Goal: Task Accomplishment & Management: Manage account settings

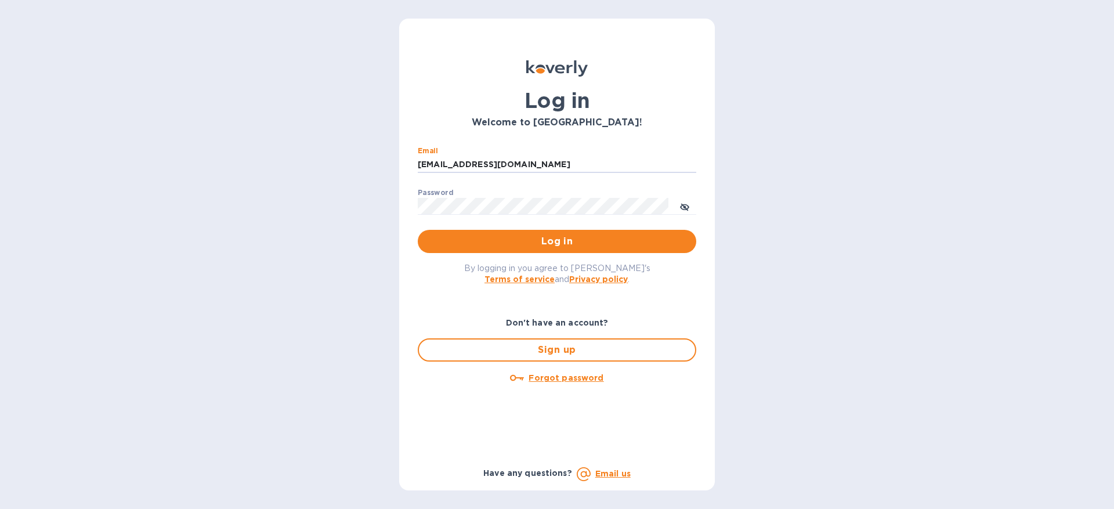
type input "[EMAIL_ADDRESS][DOMAIN_NAME]"
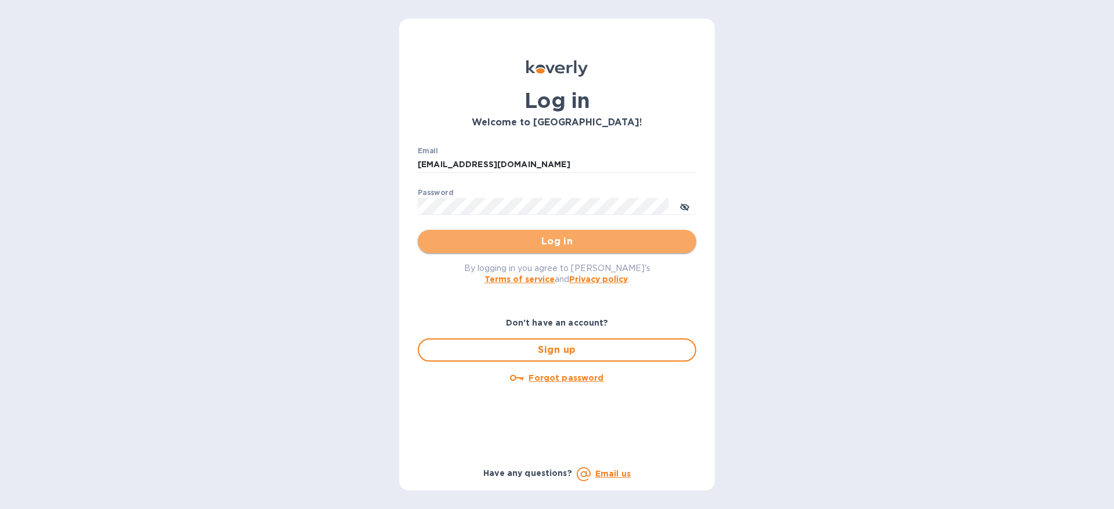
click at [549, 244] on span "Log in" at bounding box center [557, 241] width 260 height 14
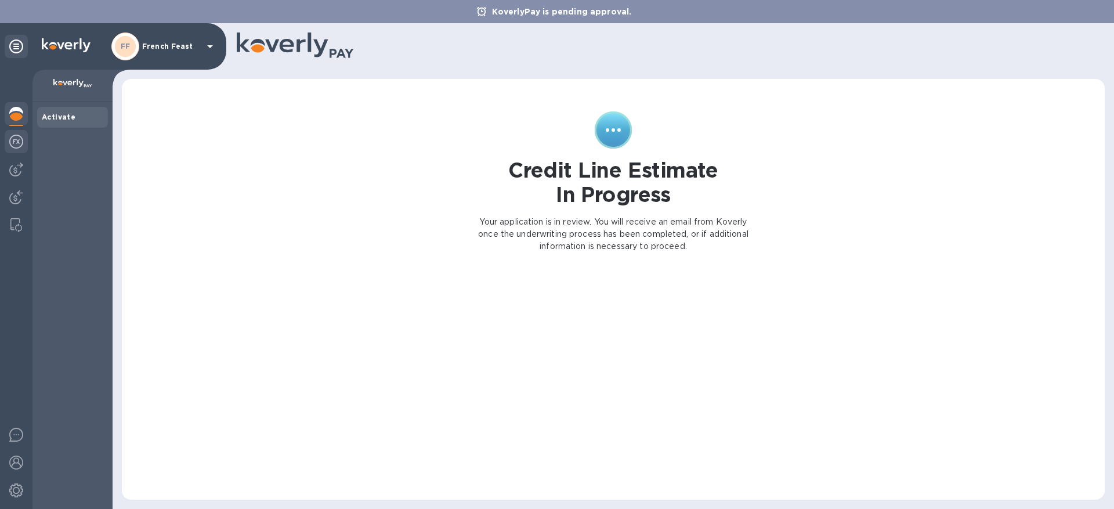
click at [23, 140] on img at bounding box center [16, 142] width 14 height 14
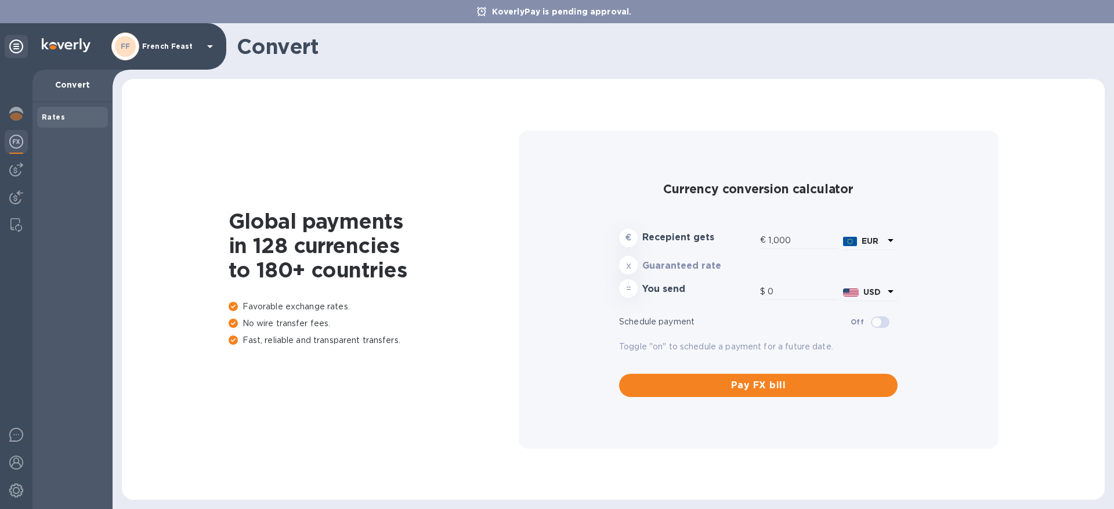
type input "1,172.67"
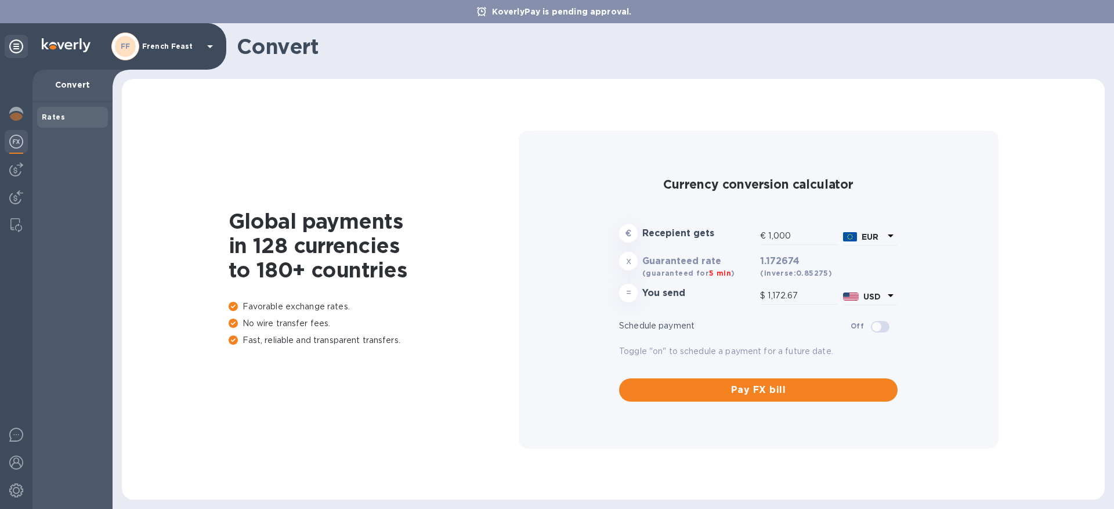
click at [158, 37] on div "FF French Feast" at bounding box center [164, 46] width 106 height 28
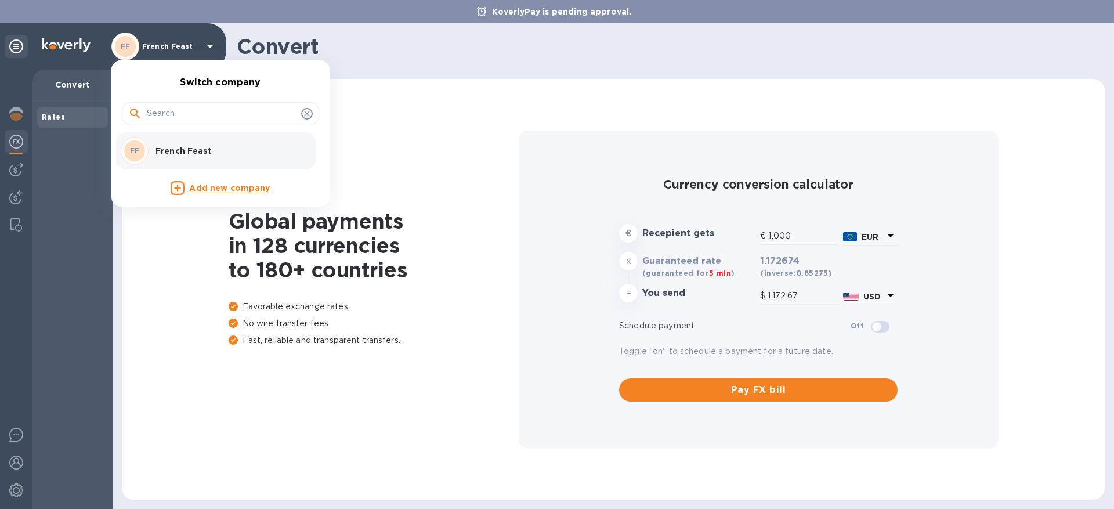
click at [178, 145] on p "French Feast" at bounding box center [228, 151] width 146 height 12
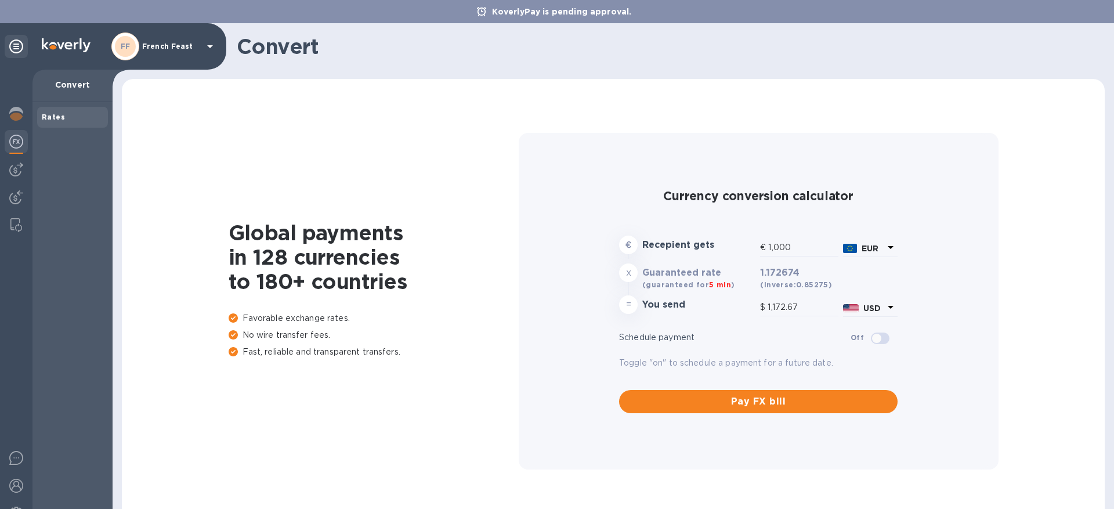
type input "1,172.67"
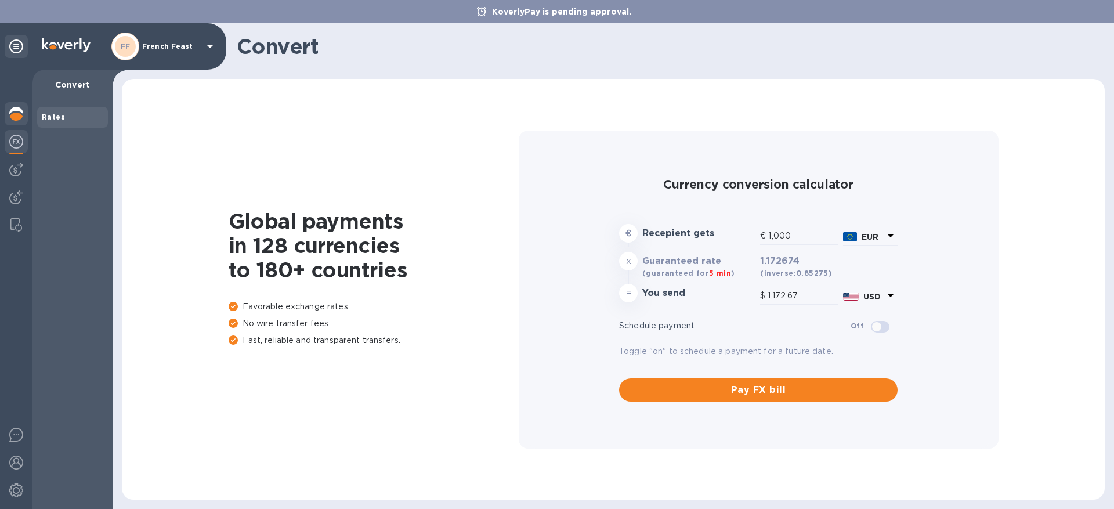
click at [12, 116] on img at bounding box center [16, 114] width 14 height 14
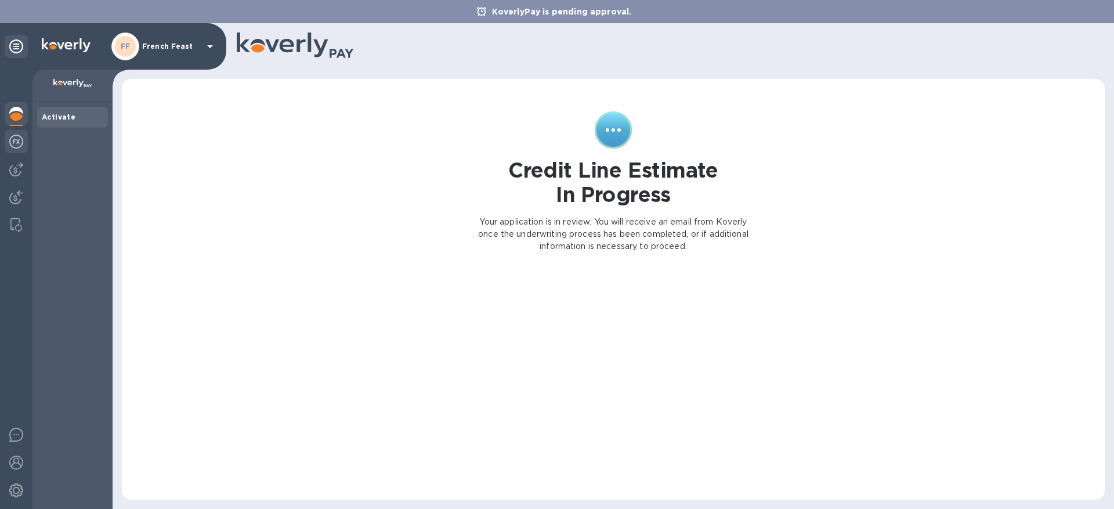
click at [15, 146] on img at bounding box center [16, 142] width 14 height 14
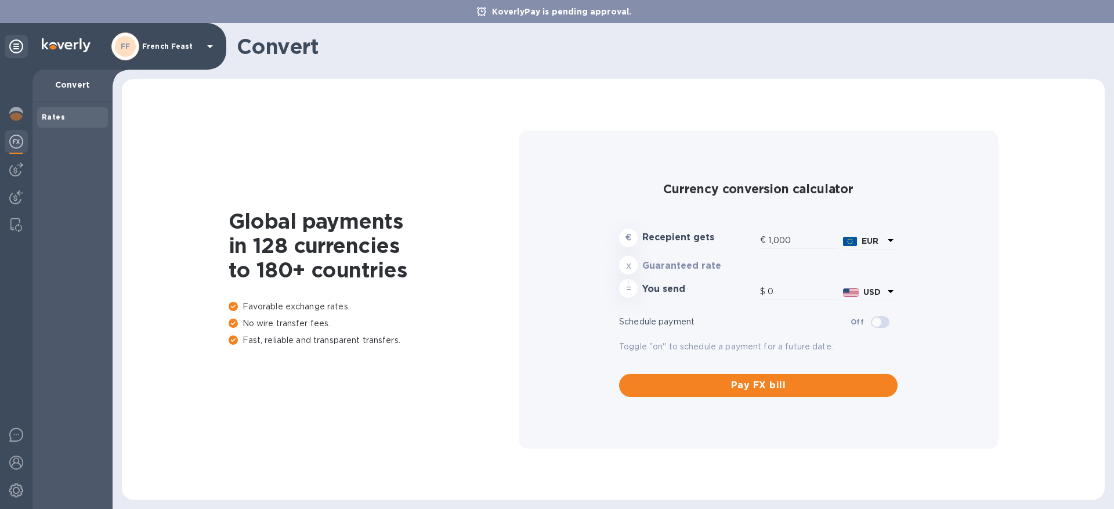
type input "1,172.67"
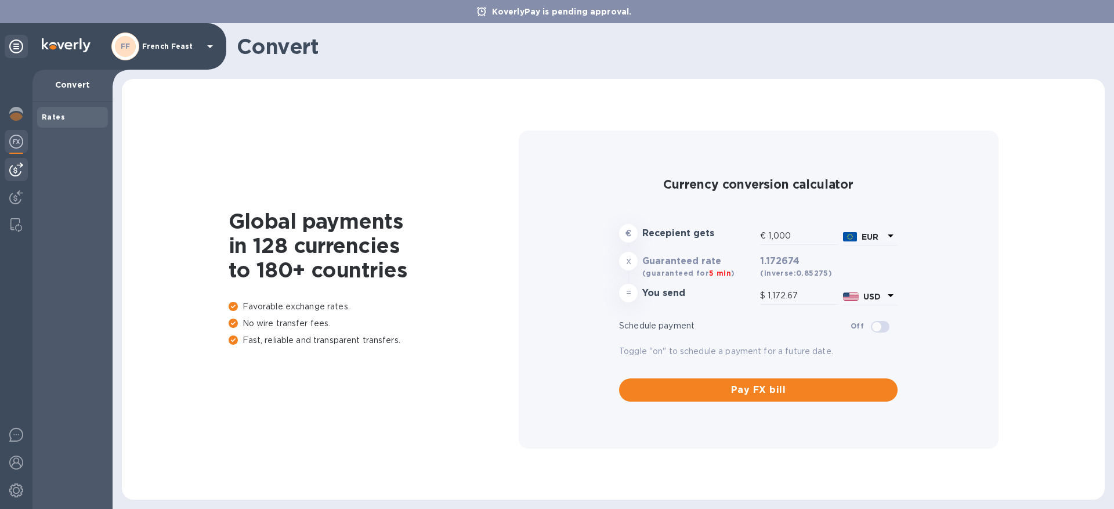
click at [18, 179] on div at bounding box center [16, 169] width 23 height 23
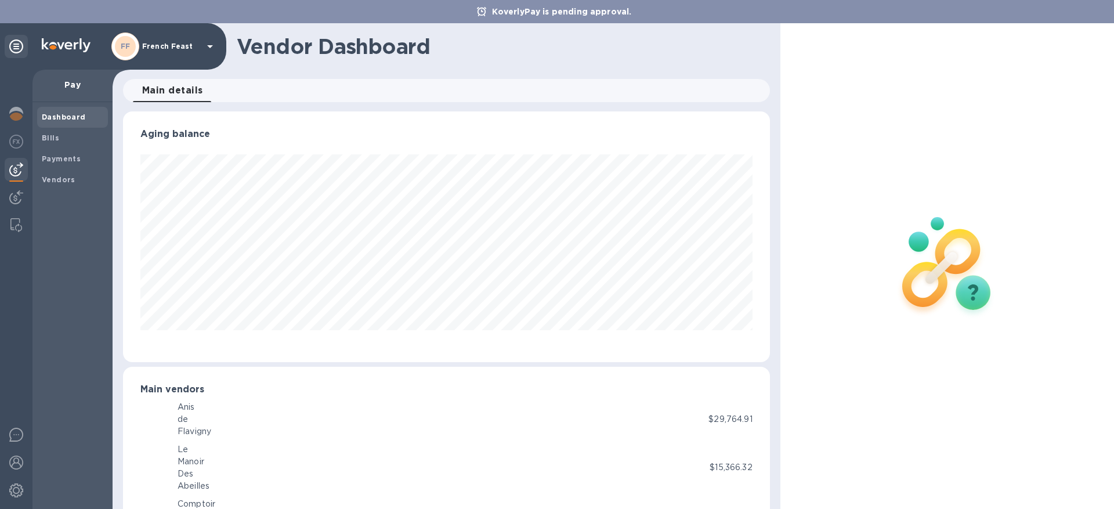
scroll to position [579923, 579531]
click at [17, 196] on img at bounding box center [16, 197] width 14 height 14
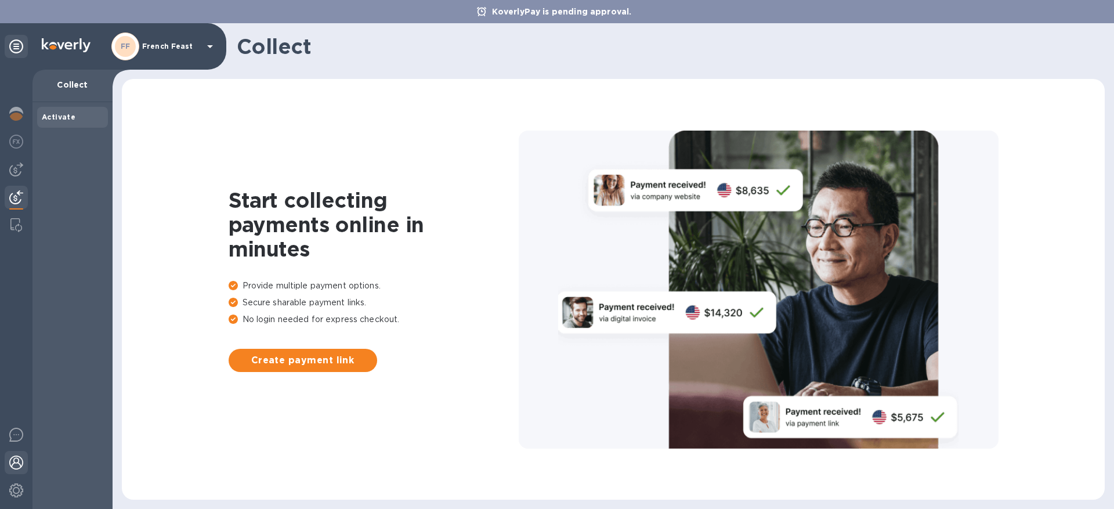
click at [17, 455] on div at bounding box center [16, 464] width 23 height 26
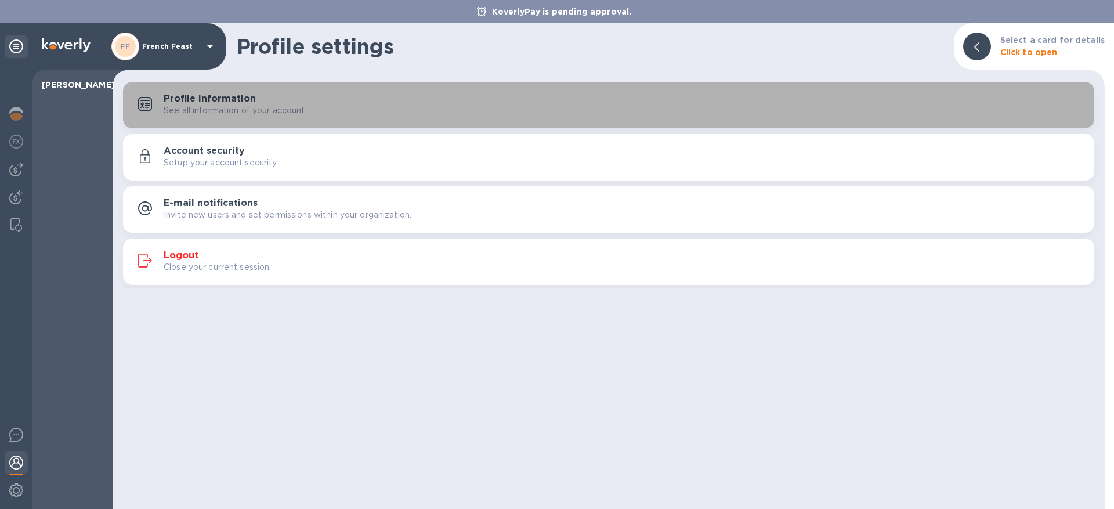
click at [218, 101] on h3 "Profile information" at bounding box center [210, 98] width 92 height 11
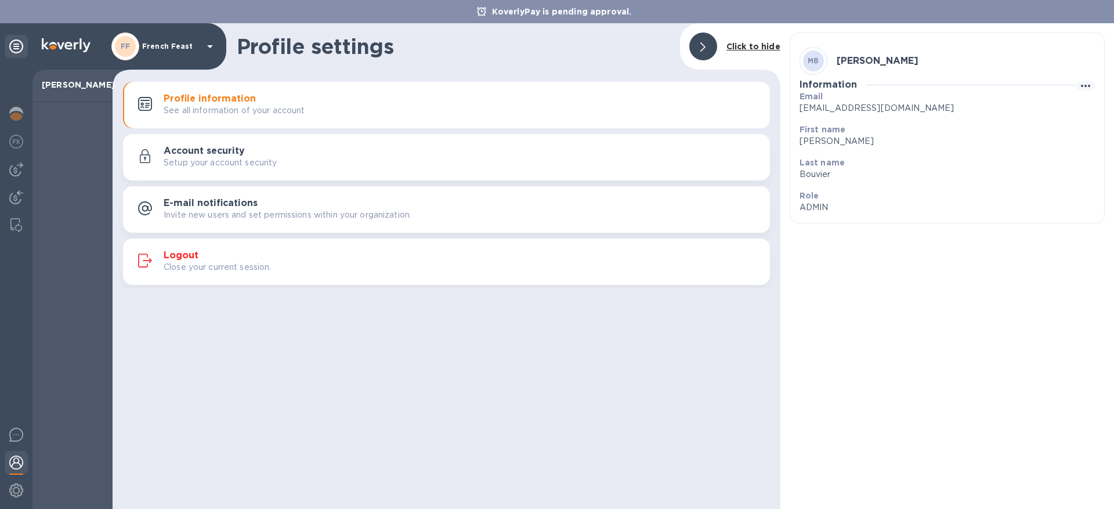
click at [258, 155] on div "Account security Setup your account security" at bounding box center [462, 157] width 597 height 23
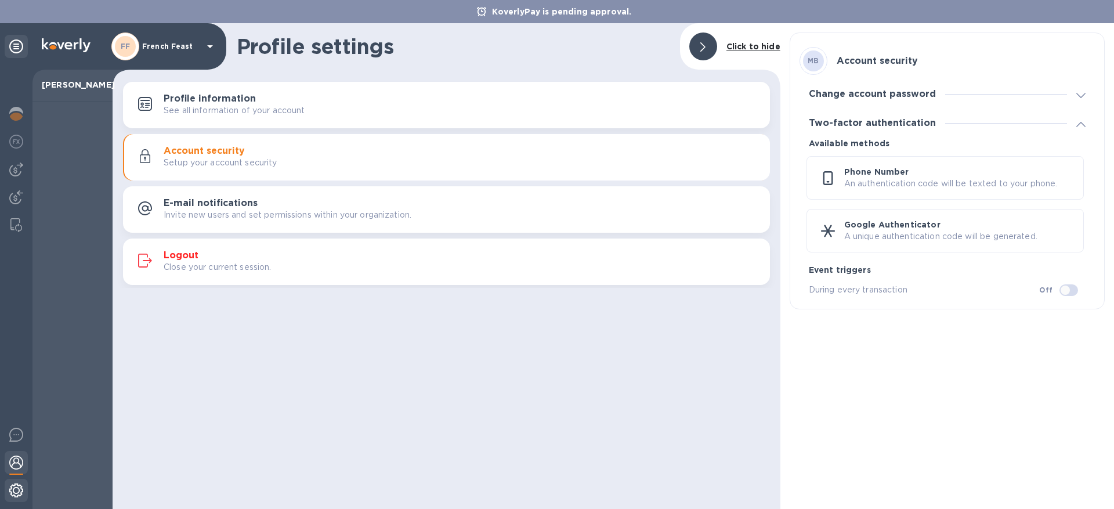
click at [16, 500] on div at bounding box center [16, 492] width 23 height 26
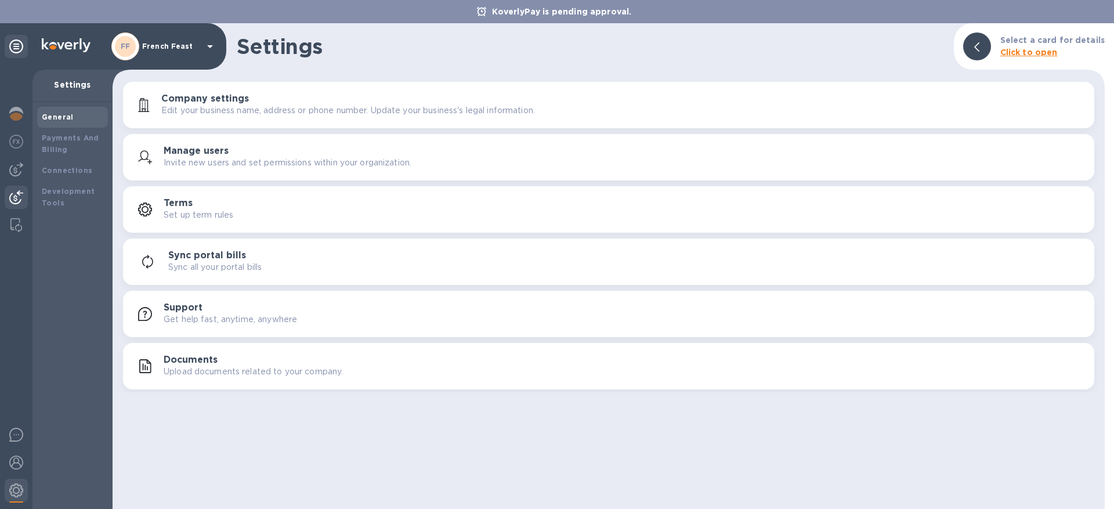
click at [19, 193] on img at bounding box center [16, 197] width 14 height 14
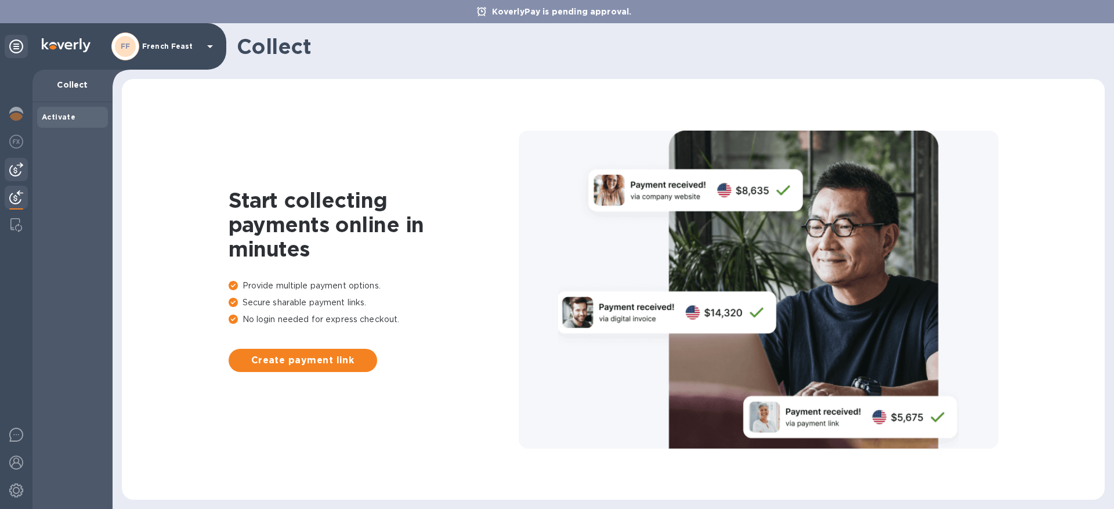
click at [15, 172] on img at bounding box center [16, 169] width 14 height 14
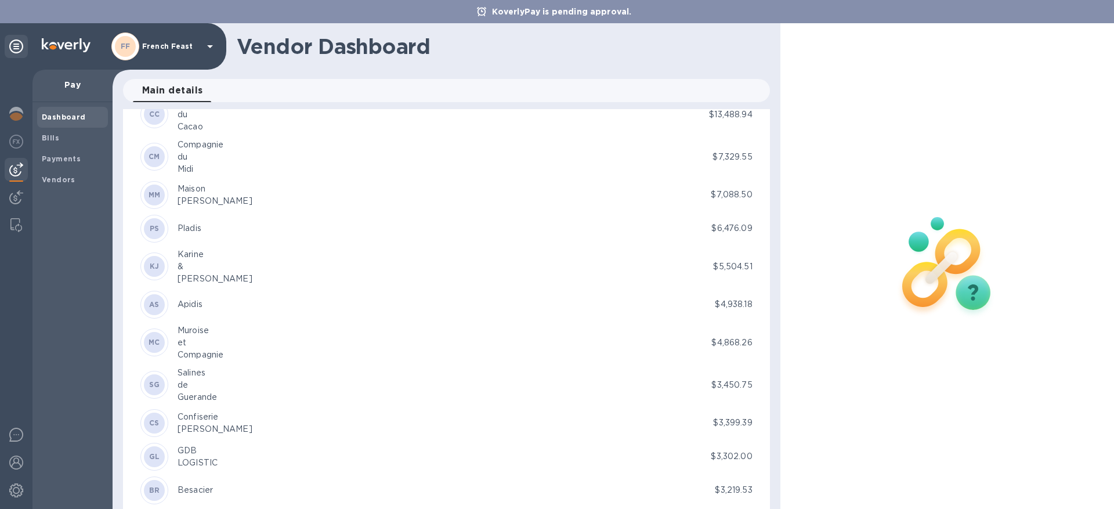
scroll to position [432, 0]
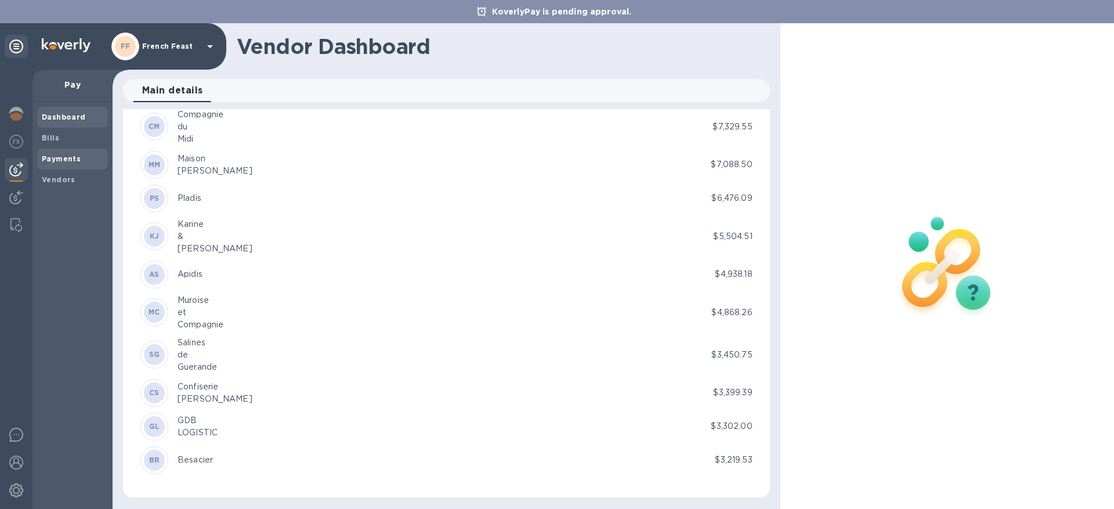
click at [73, 158] on b "Payments" at bounding box center [61, 158] width 39 height 9
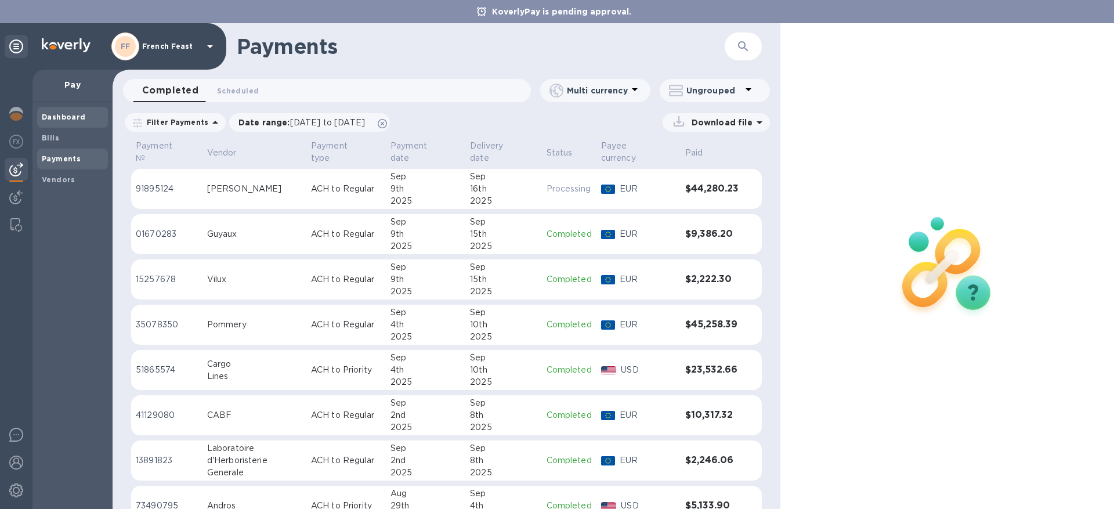
click at [63, 120] on b "Dashboard" at bounding box center [64, 117] width 44 height 9
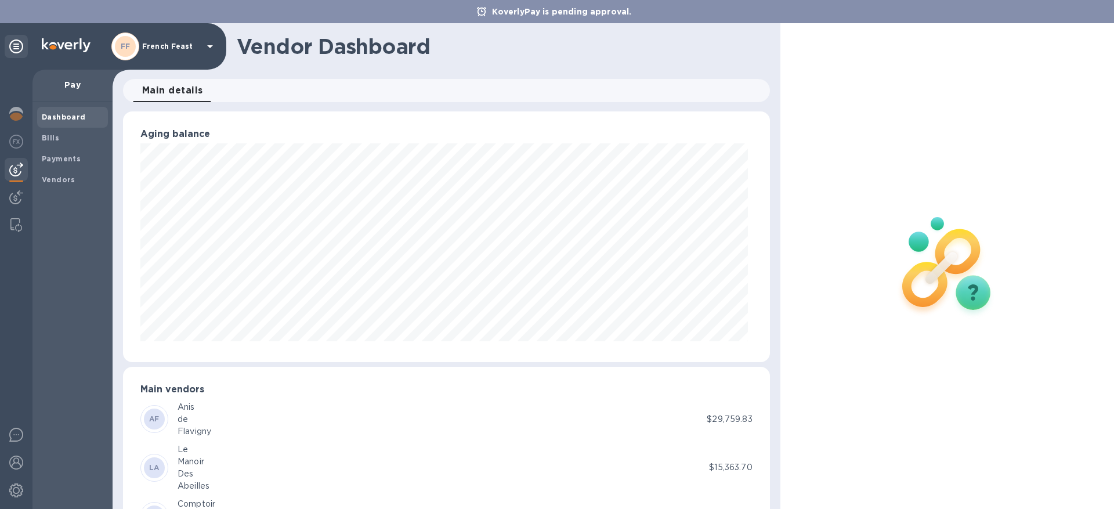
scroll to position [251, 642]
click at [20, 55] on div at bounding box center [16, 46] width 23 height 23
click at [16, 49] on icon at bounding box center [16, 46] width 14 height 14
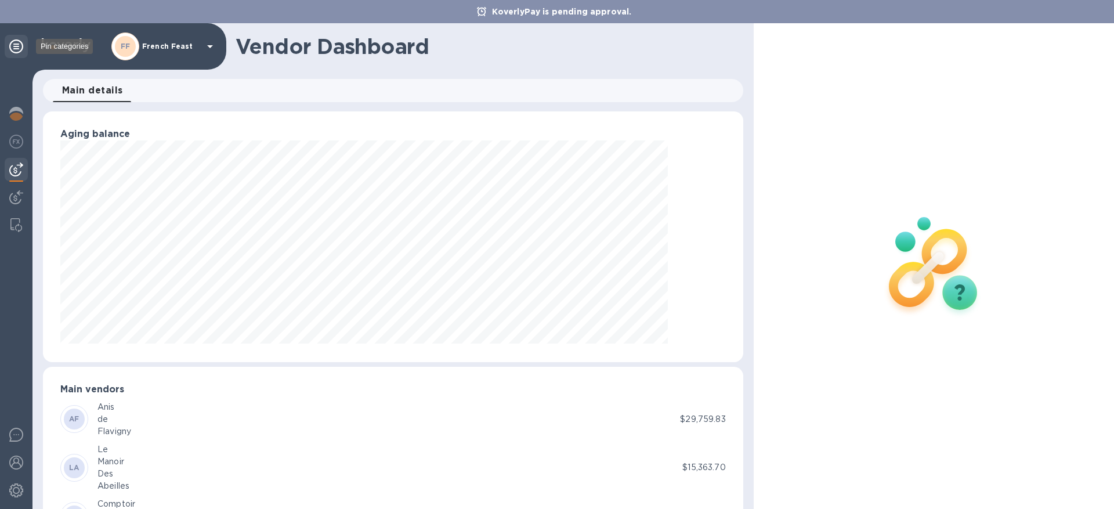
scroll to position [579923, 579478]
click at [16, 49] on icon at bounding box center [16, 46] width 14 height 14
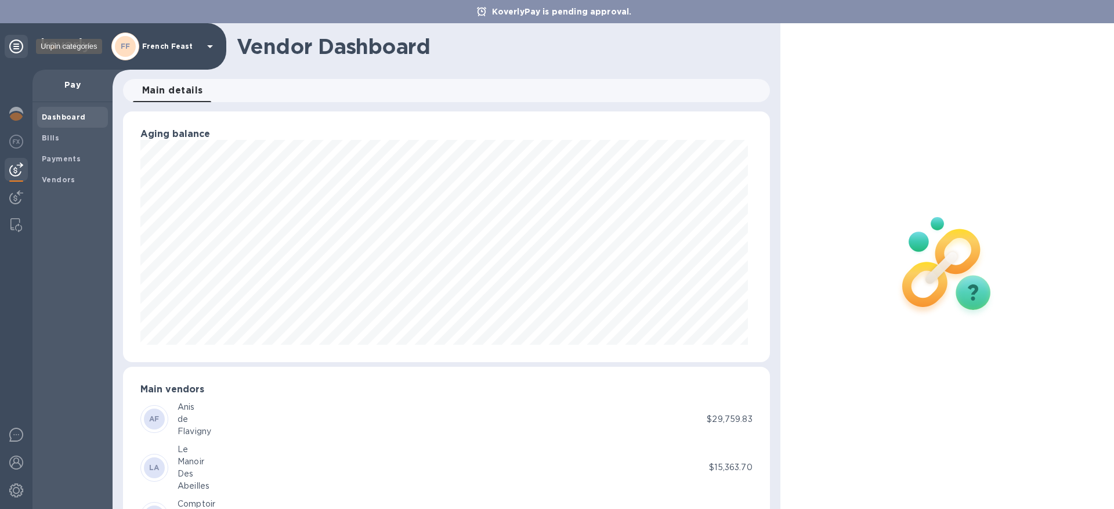
scroll to position [251, 642]
click at [140, 48] on div "FF French Feast" at bounding box center [164, 46] width 106 height 28
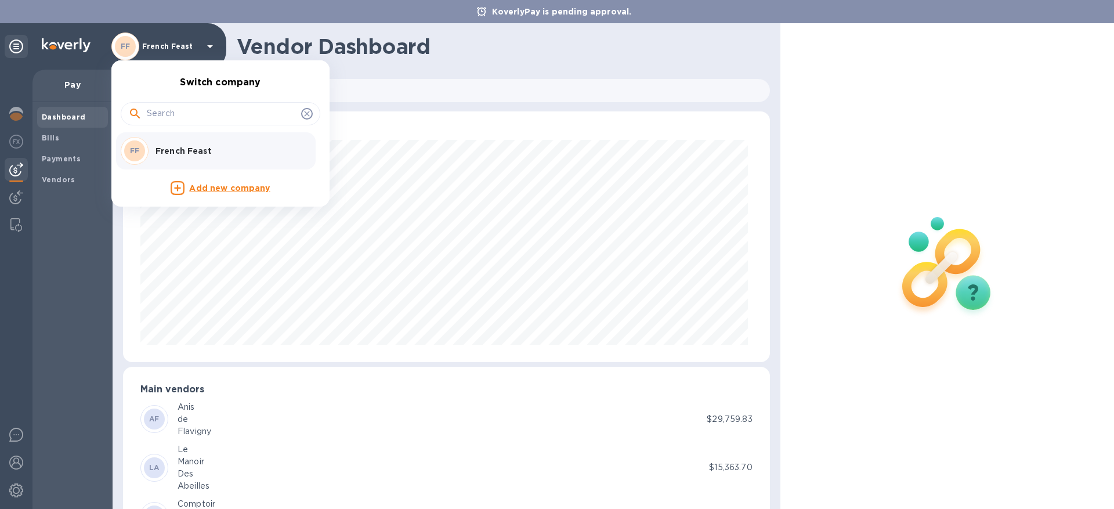
click at [52, 134] on div at bounding box center [557, 254] width 1114 height 509
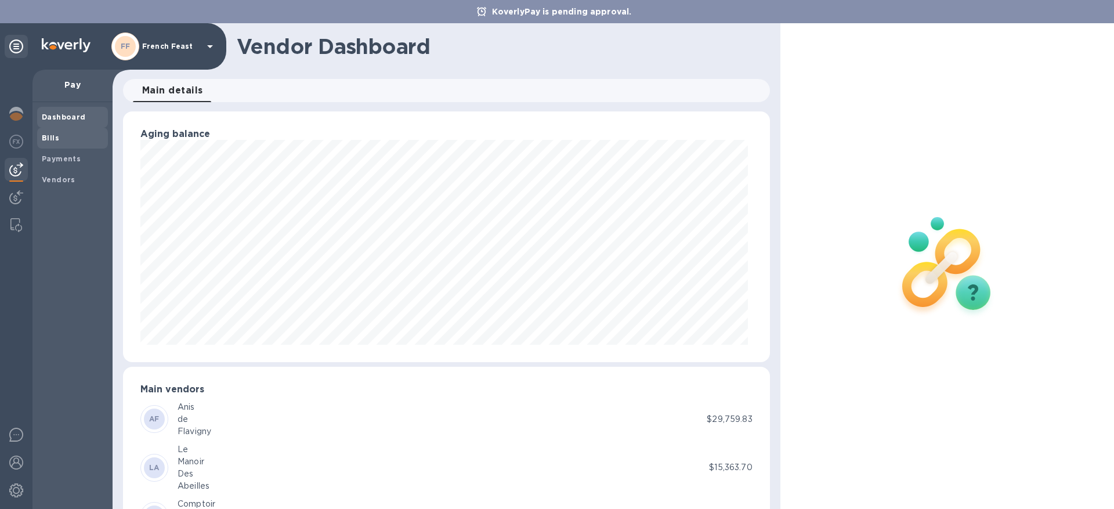
click at [51, 136] on b "Bills" at bounding box center [50, 137] width 17 height 9
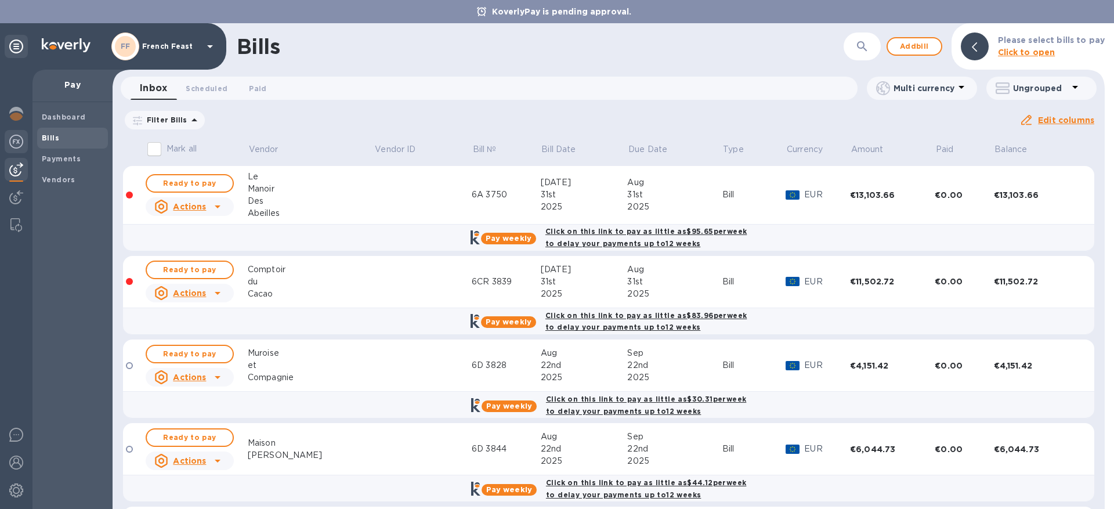
click at [14, 147] on img at bounding box center [16, 142] width 14 height 14
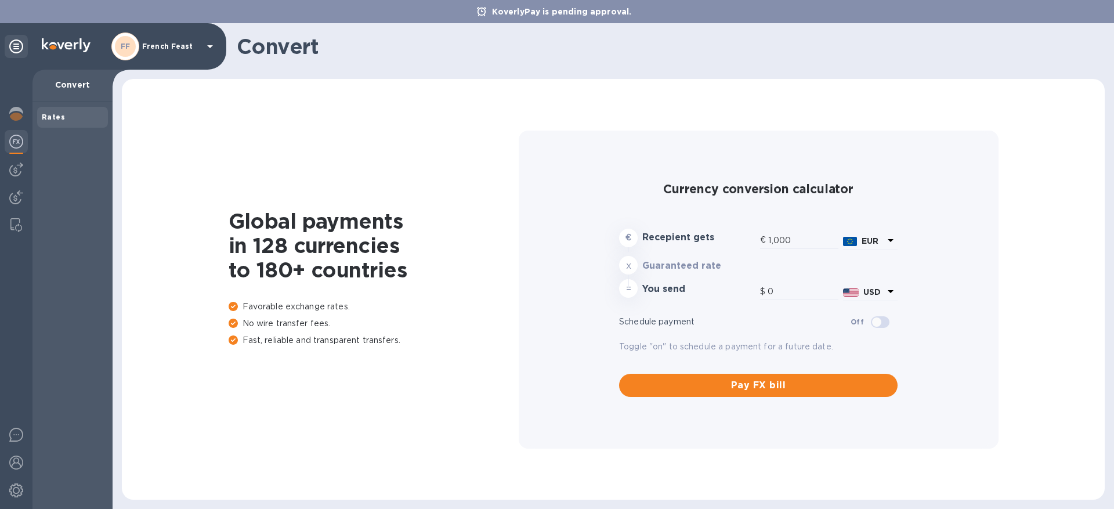
type input "1,172.47"
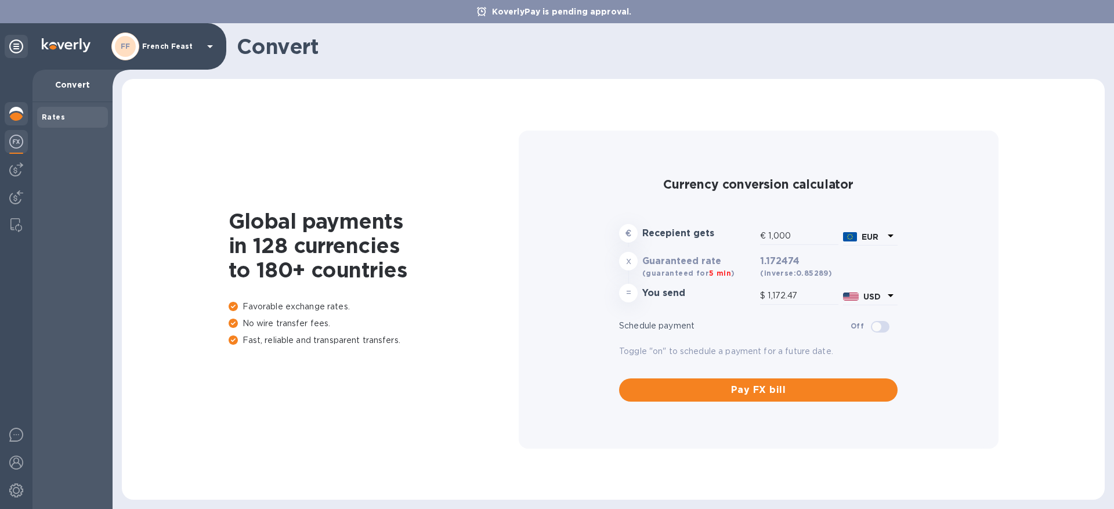
click at [20, 113] on img at bounding box center [16, 114] width 14 height 14
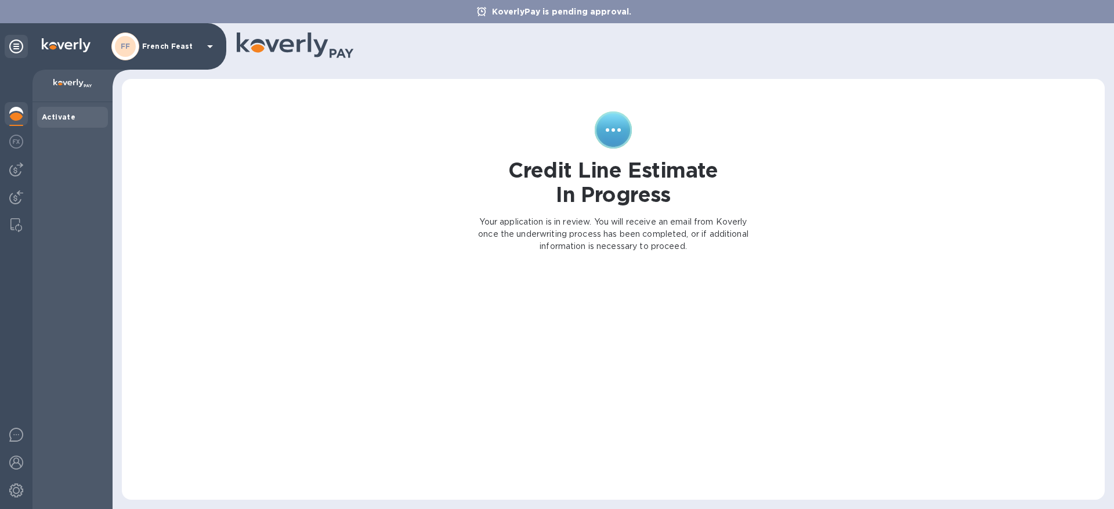
click at [20, 41] on icon at bounding box center [16, 46] width 14 height 14
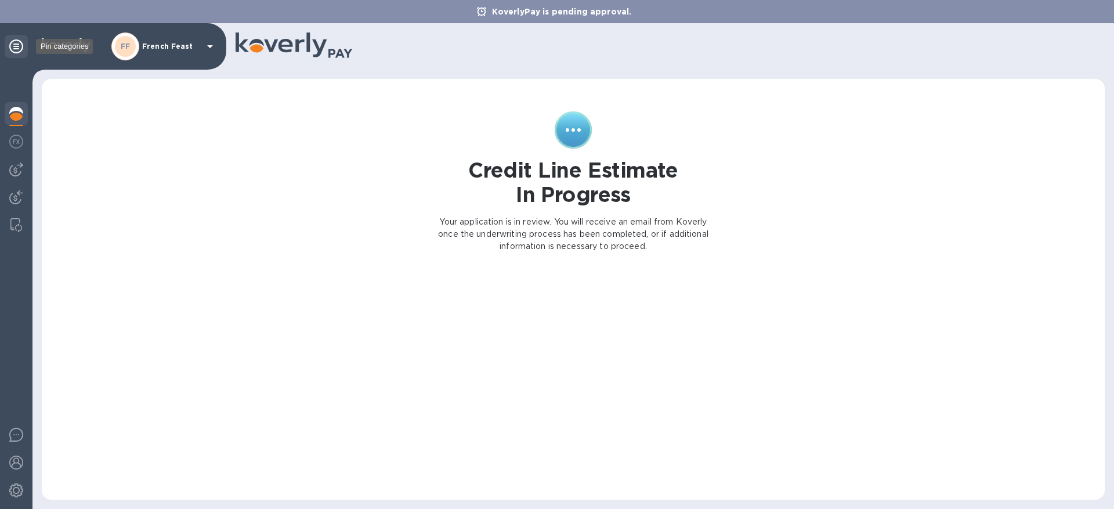
click at [20, 41] on icon at bounding box center [16, 46] width 14 height 14
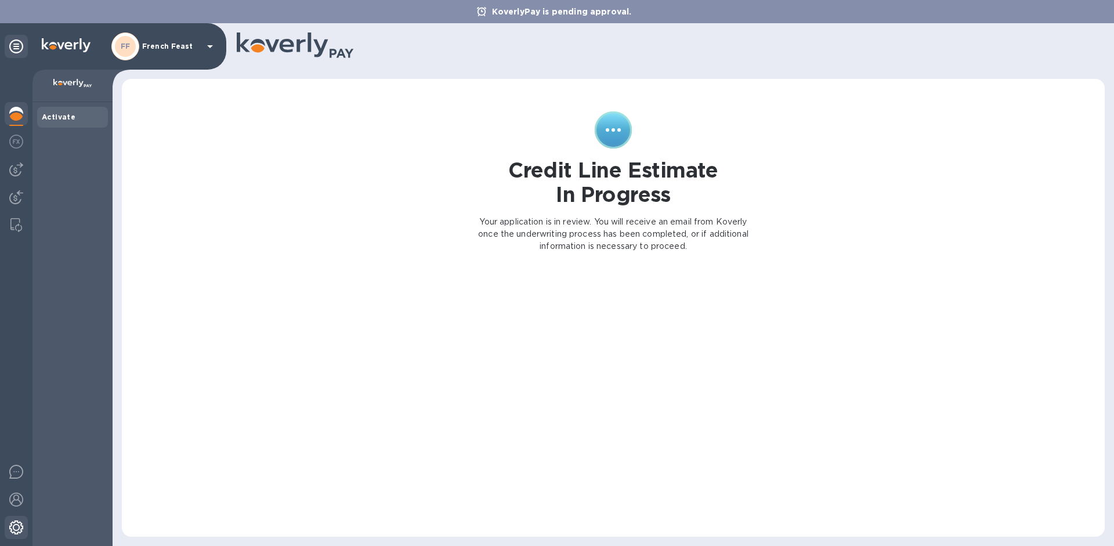
click at [16, 508] on img at bounding box center [16, 527] width 14 height 14
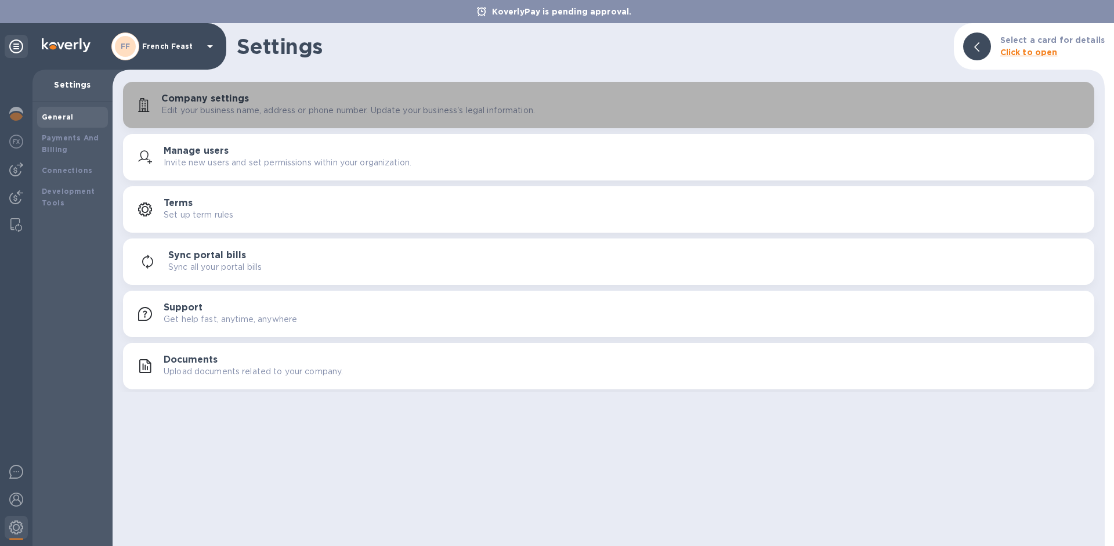
click at [179, 100] on h3 "Company settings" at bounding box center [205, 98] width 88 height 11
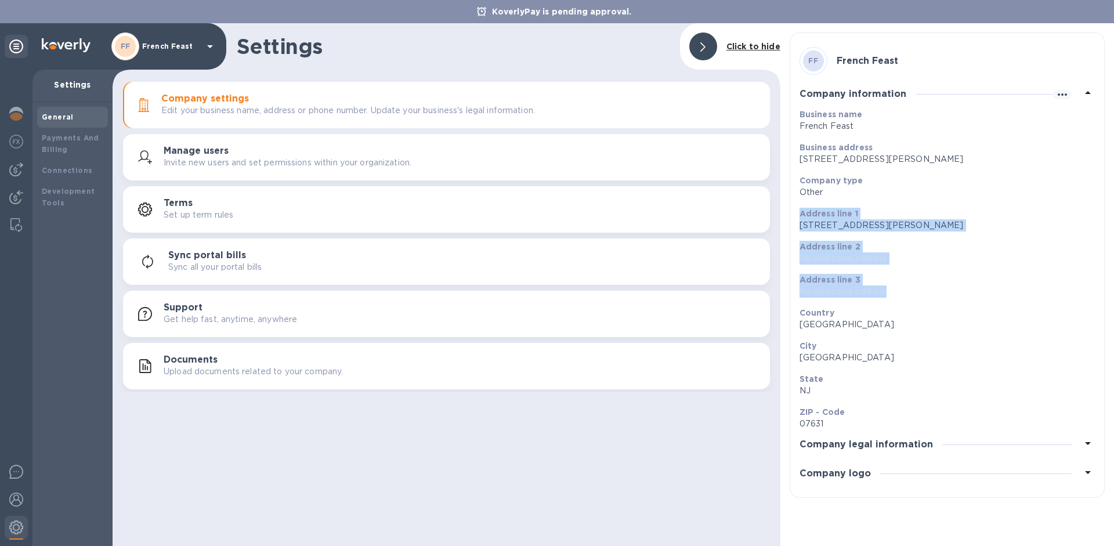
drag, startPoint x: 1113, startPoint y: 202, endPoint x: 1113, endPoint y: 339, distance: 136.3
click at [1113, 338] on div "FF French Feast Company information Business name French Feast Business address…" at bounding box center [947, 284] width 334 height 523
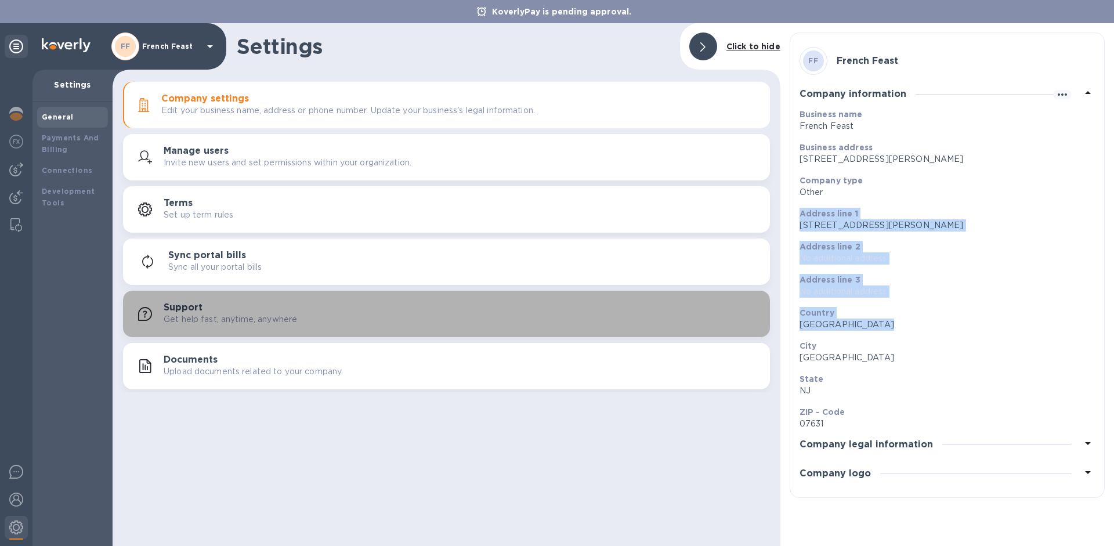
click at [227, 309] on div "Support Get help fast, anytime, anywhere" at bounding box center [462, 313] width 597 height 23
